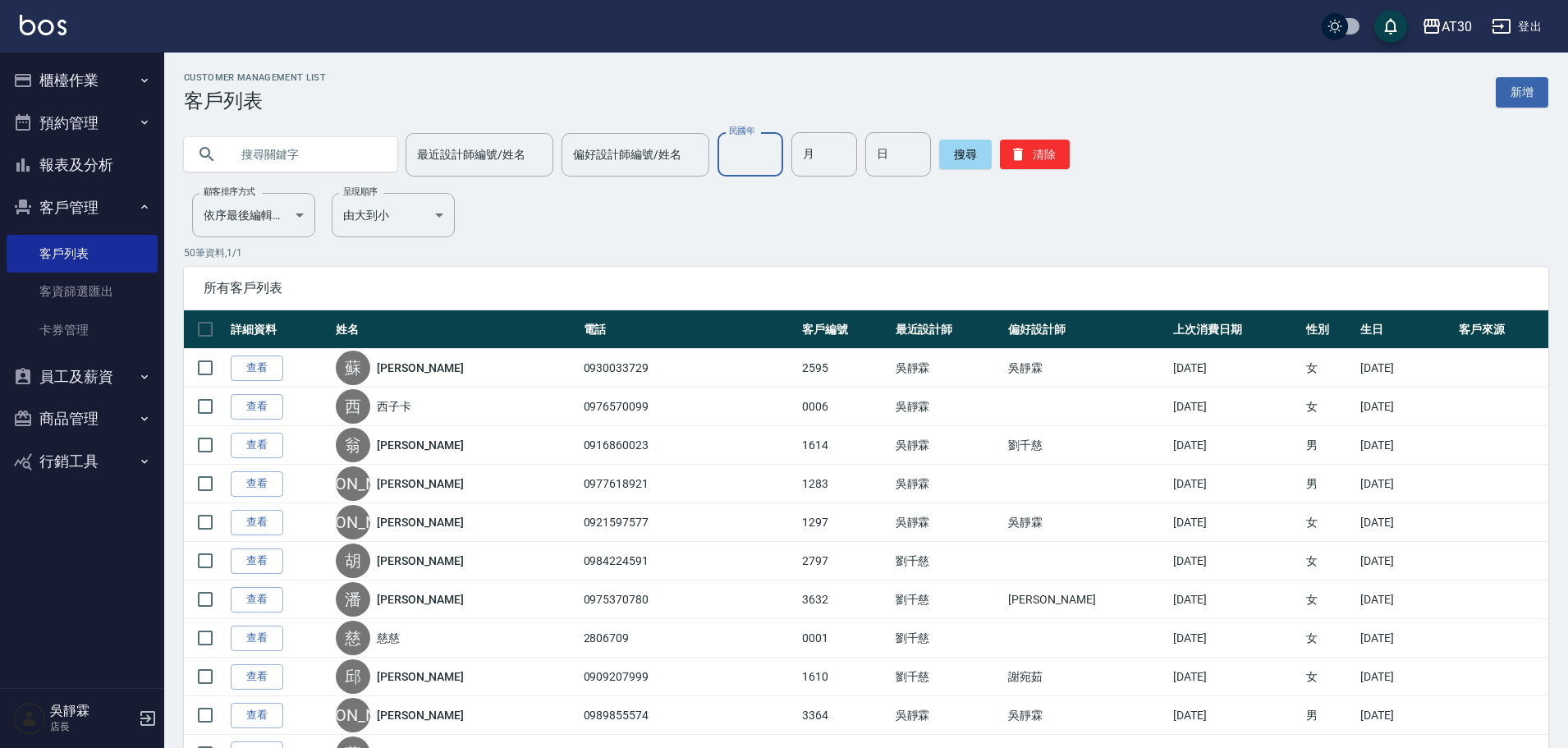
click at [759, 143] on input "民國年" at bounding box center [750, 154] width 65 height 44
type input "97"
type input "8"
type input "26"
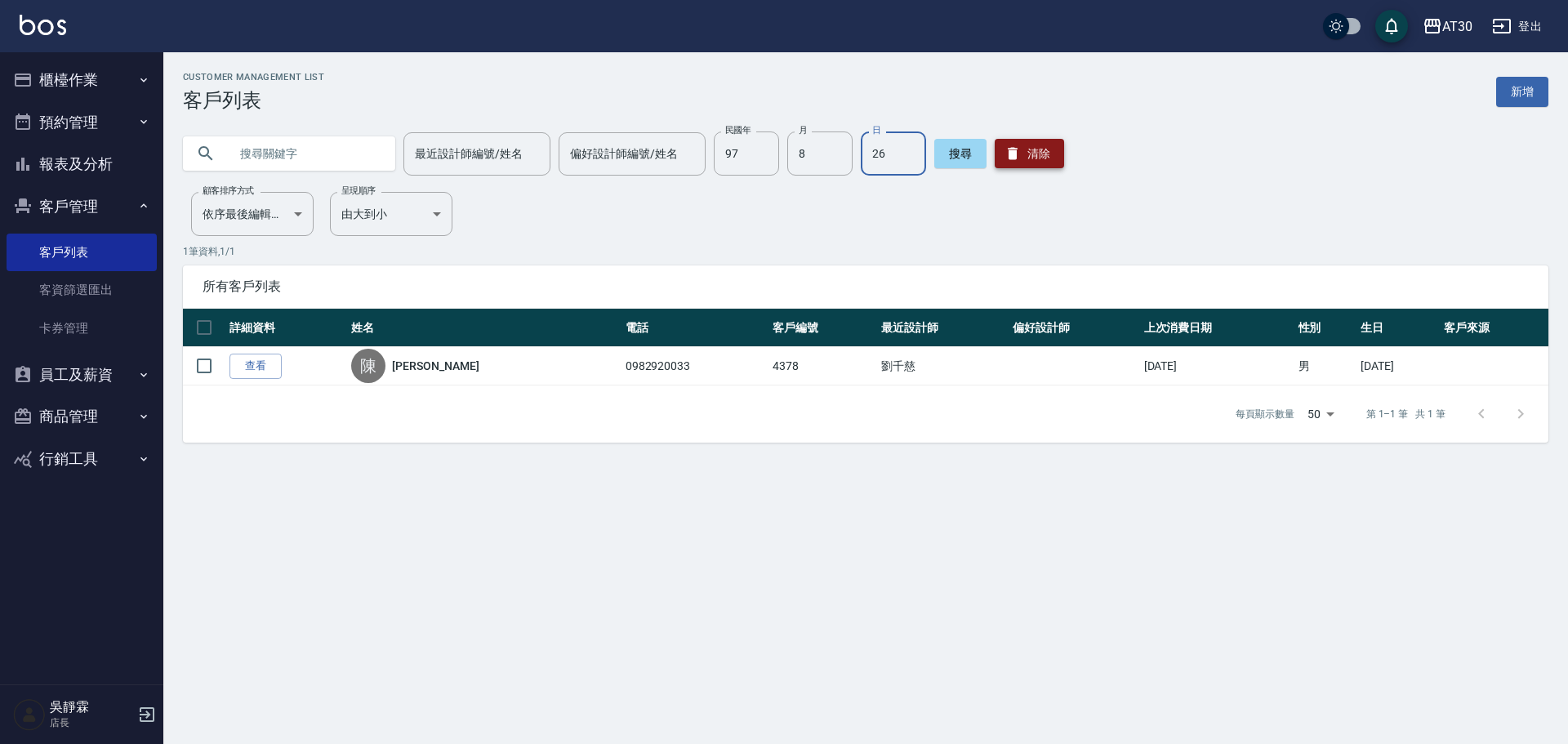
click at [1009, 151] on icon "button" at bounding box center [1013, 153] width 16 height 16
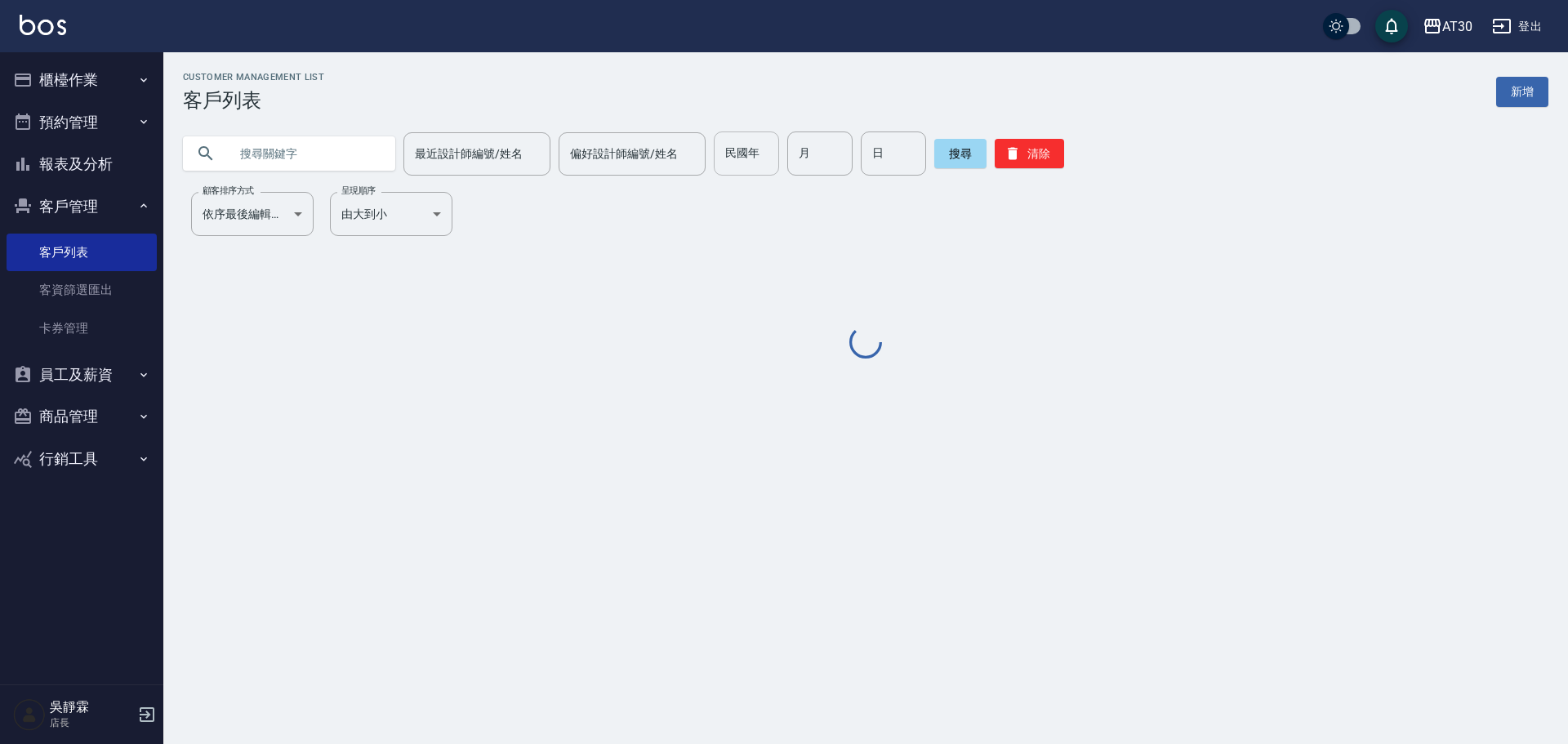
drag, startPoint x: 713, startPoint y: 152, endPoint x: 756, endPoint y: 160, distance: 43.7
click at [714, 152] on input "民國年" at bounding box center [746, 153] width 65 height 44
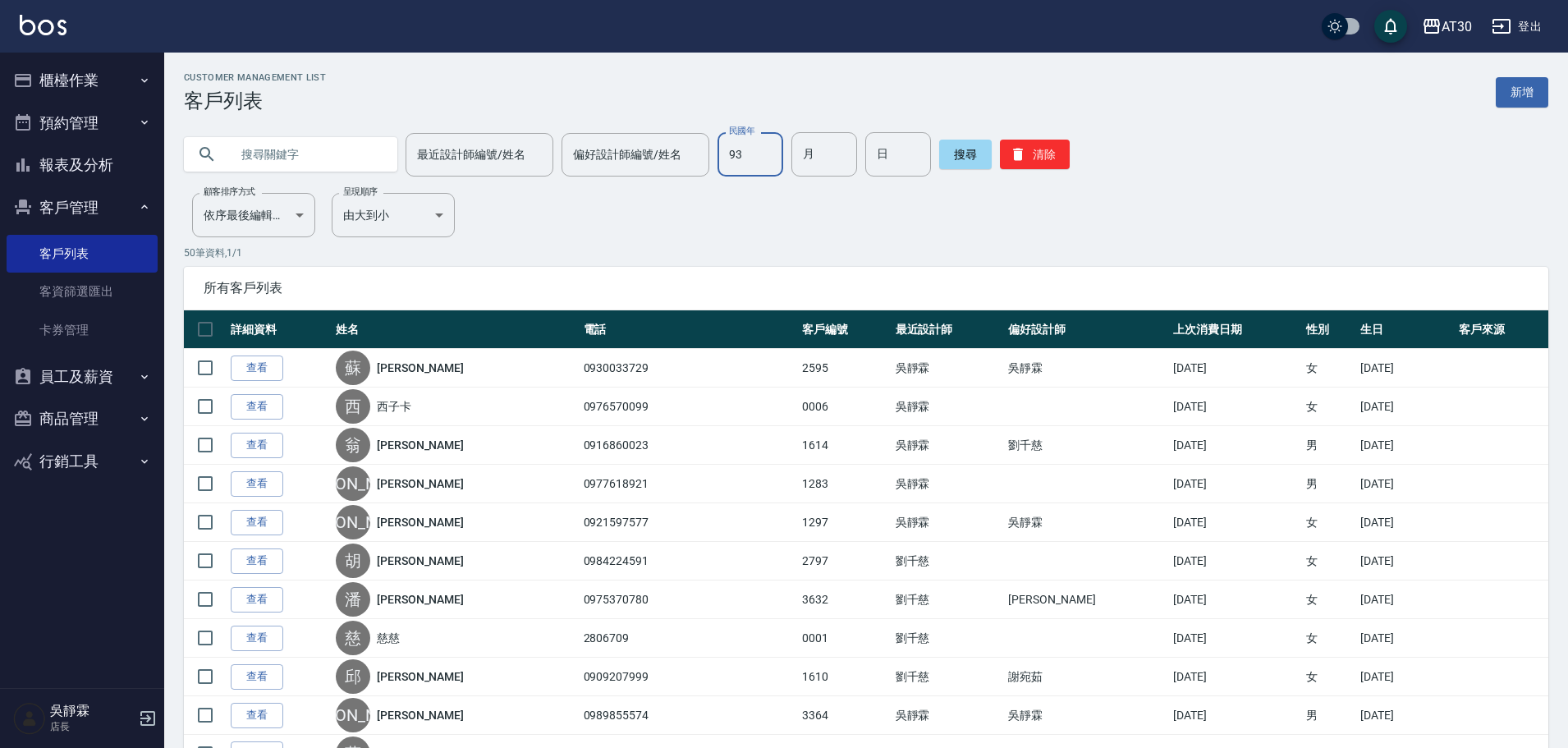
type input "93"
type input "3"
type input "20"
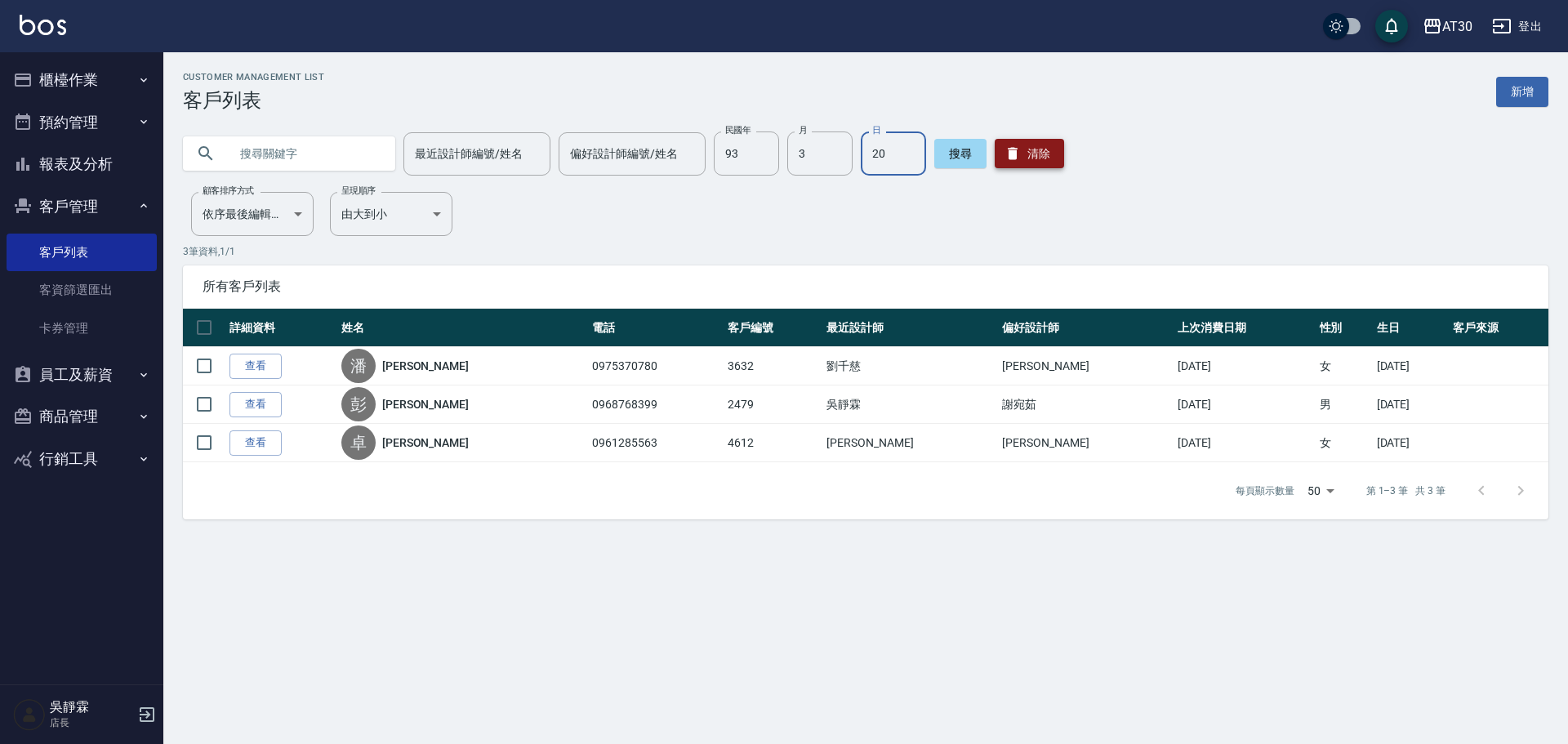
drag, startPoint x: 1047, startPoint y: 148, endPoint x: 1040, endPoint y: 153, distance: 8.6
click at [1045, 149] on button "清除" at bounding box center [1029, 153] width 69 height 30
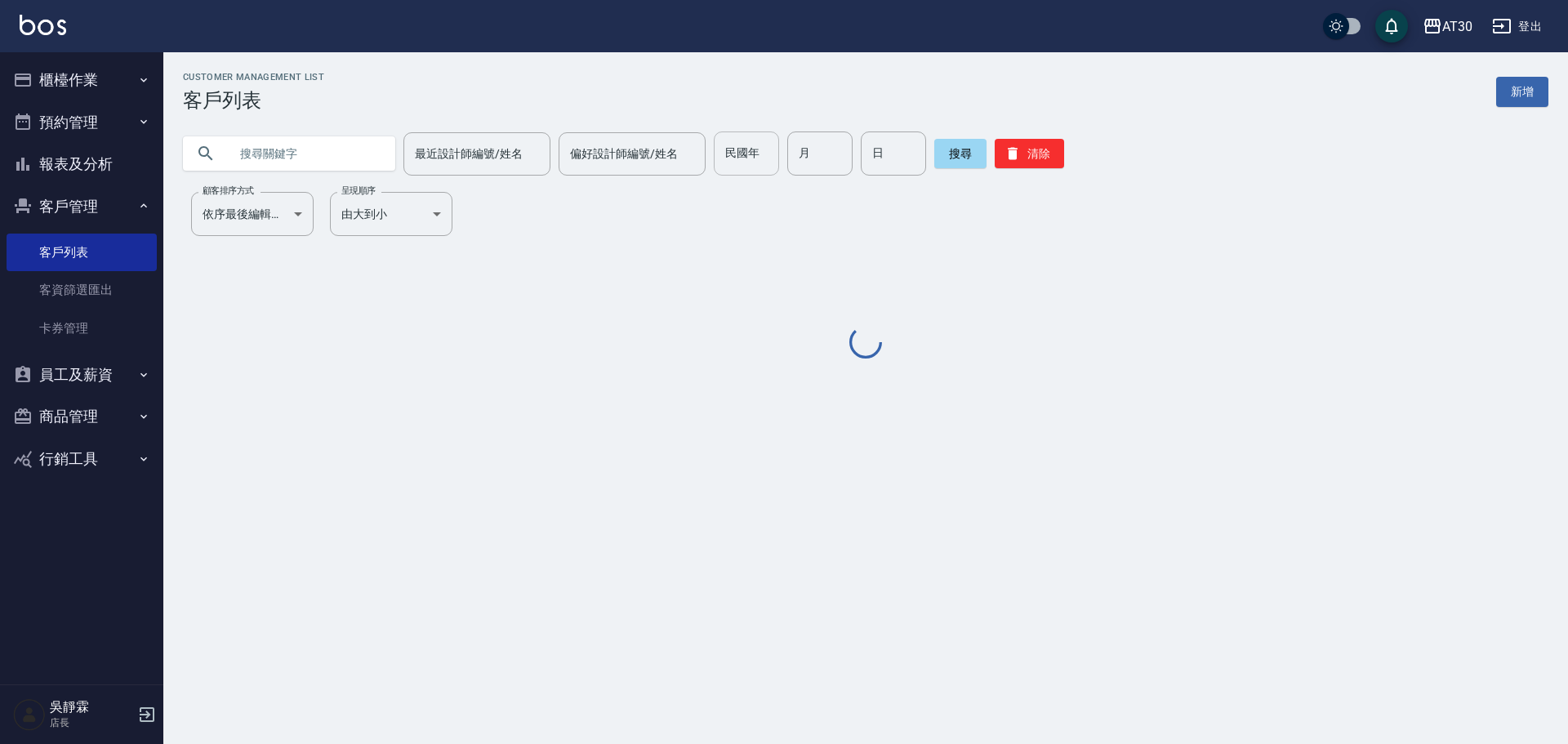
click at [750, 180] on div "Customer Management List 客戶列表 新增 最近設計師編號/姓名 最近設計師編號/姓名 偏好設計師編號/姓名 偏好設計師編號/姓名 民國…" at bounding box center [865, 216] width 1405 height 289
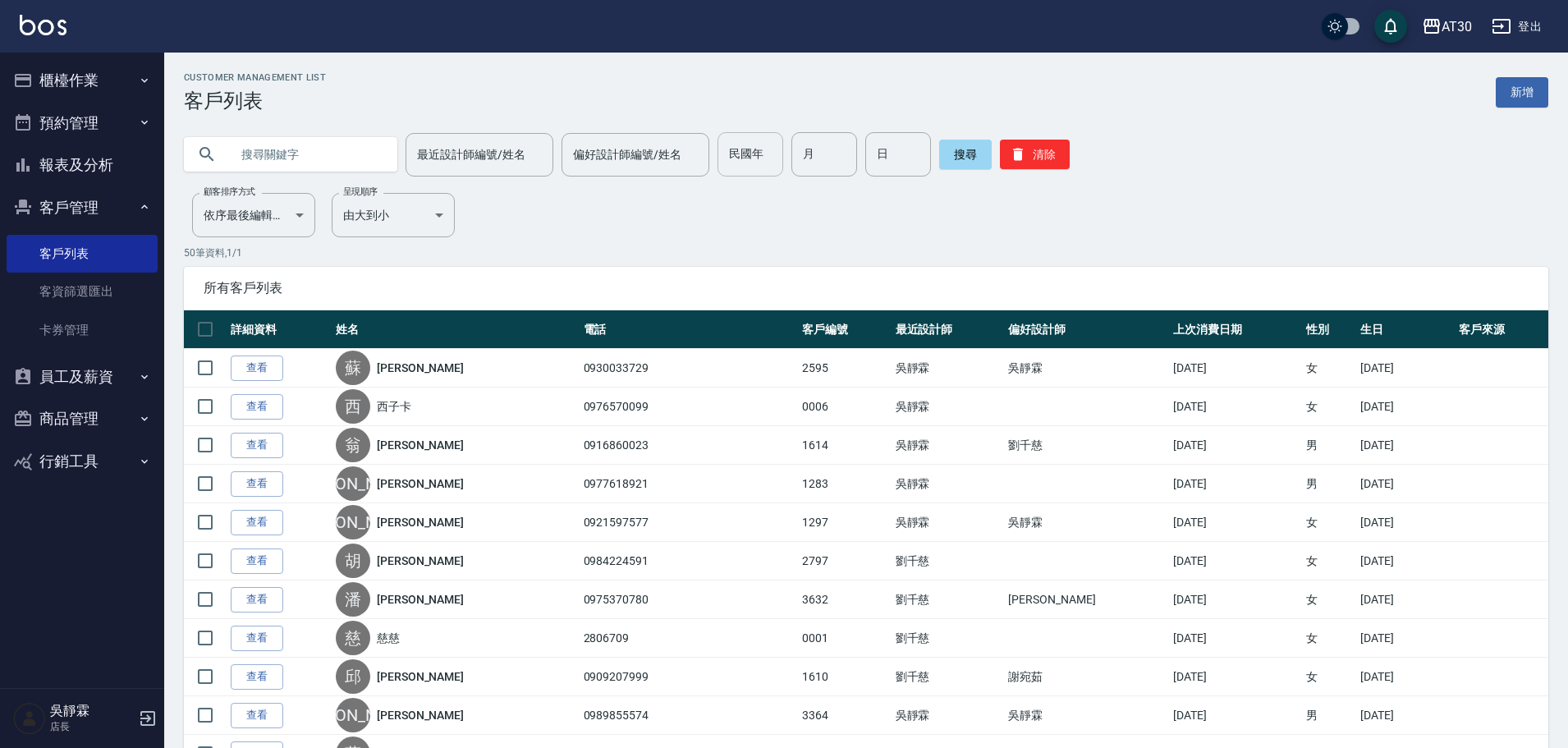
click at [748, 172] on input "民國年" at bounding box center [750, 154] width 65 height 44
type input "85"
type input "8"
type input "13"
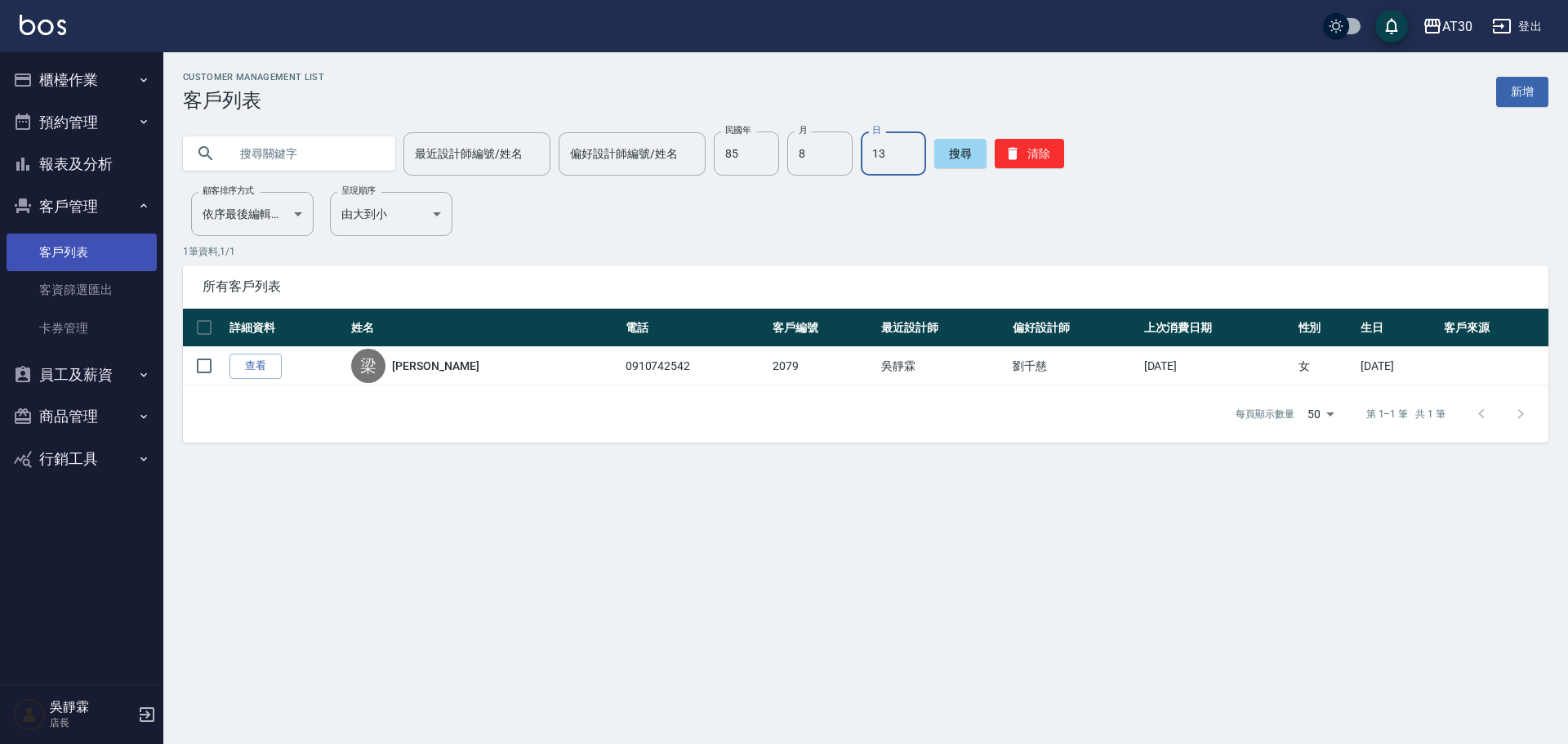
click at [102, 256] on link "客戶列表" at bounding box center [81, 253] width 151 height 38
click at [1052, 161] on button "清除" at bounding box center [1029, 153] width 69 height 30
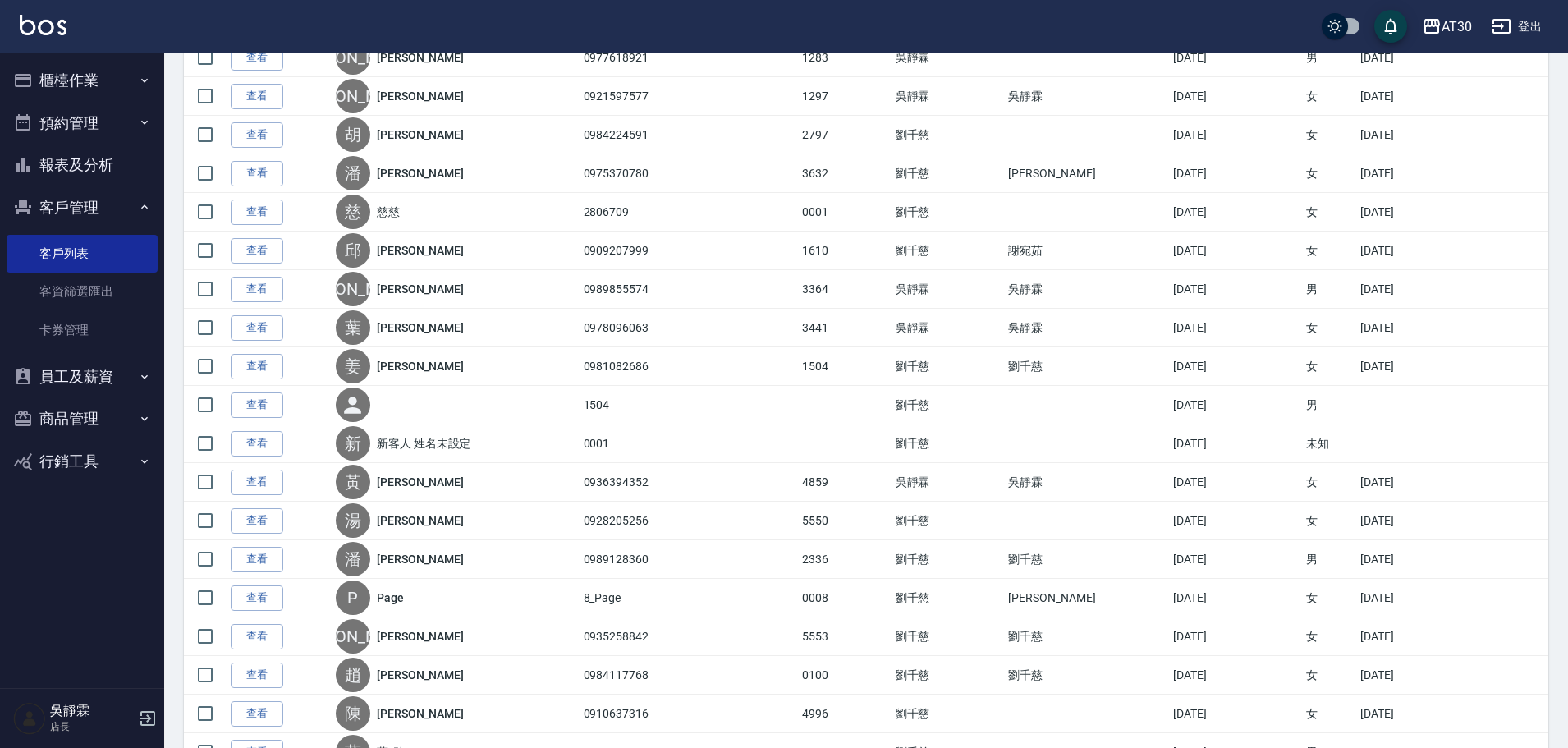
scroll to position [427, 0]
click at [142, 67] on button "櫃檯作業" at bounding box center [82, 80] width 151 height 43
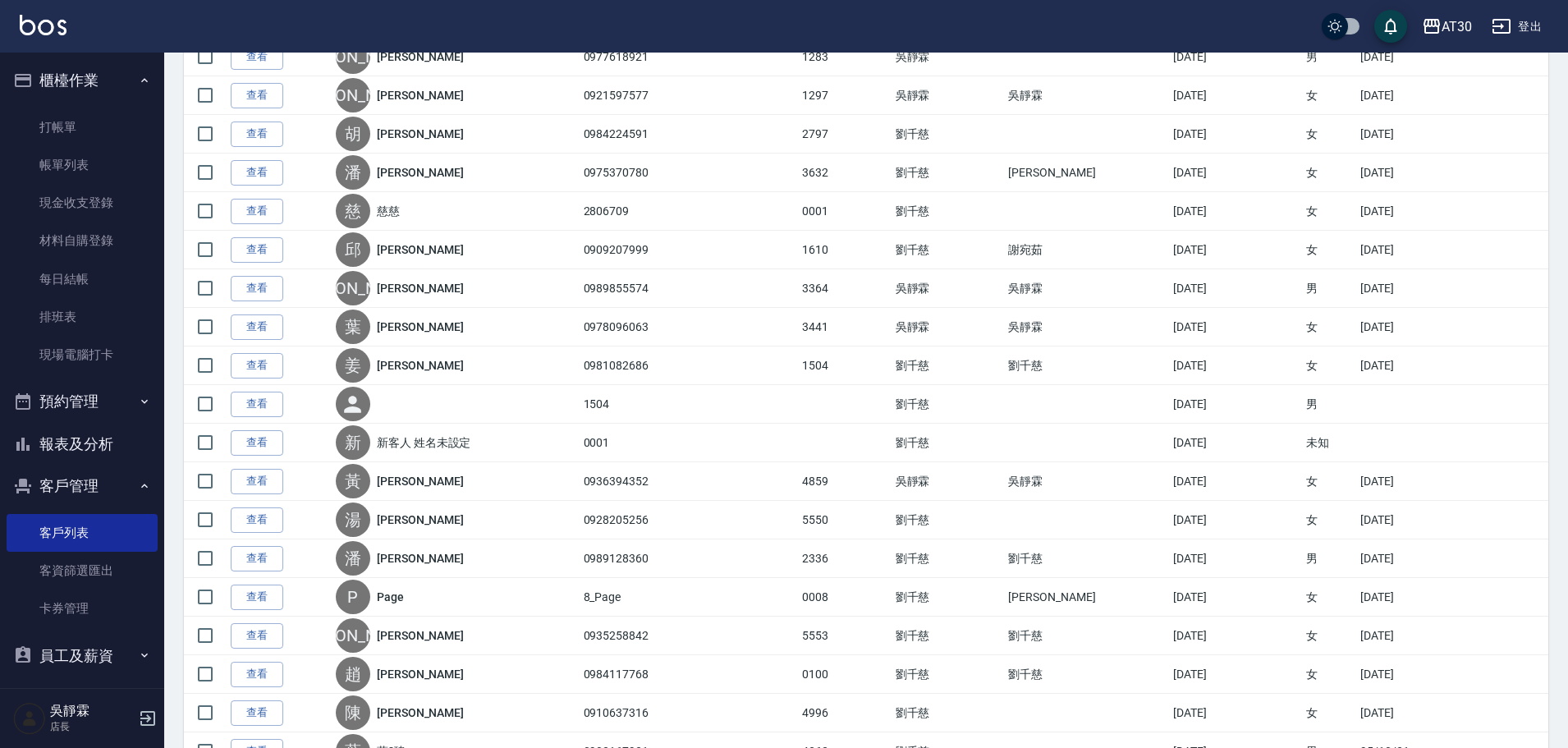
click at [142, 65] on button "櫃檯作業" at bounding box center [82, 80] width 151 height 43
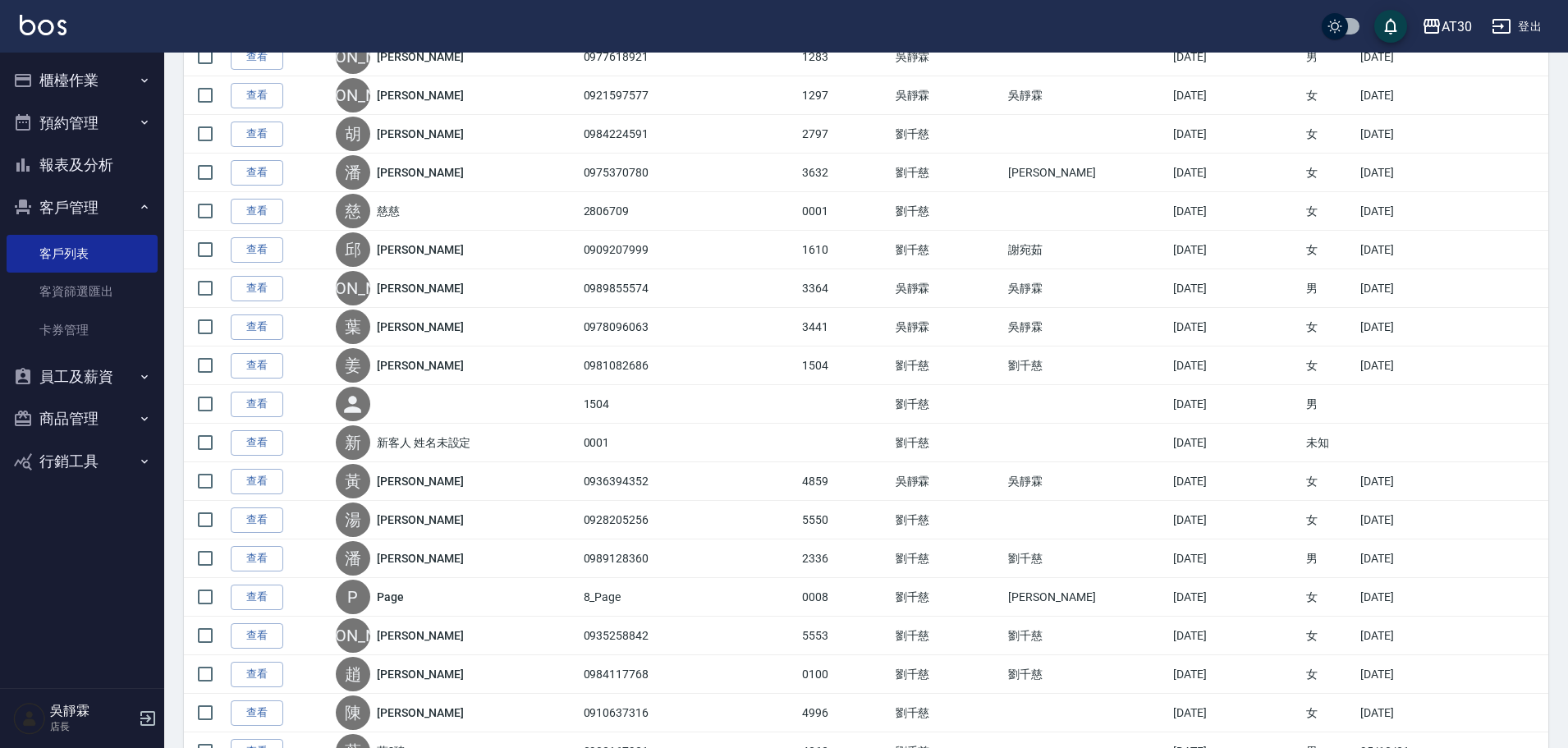
scroll to position [0, 0]
